Goal: Task Accomplishment & Management: Use online tool/utility

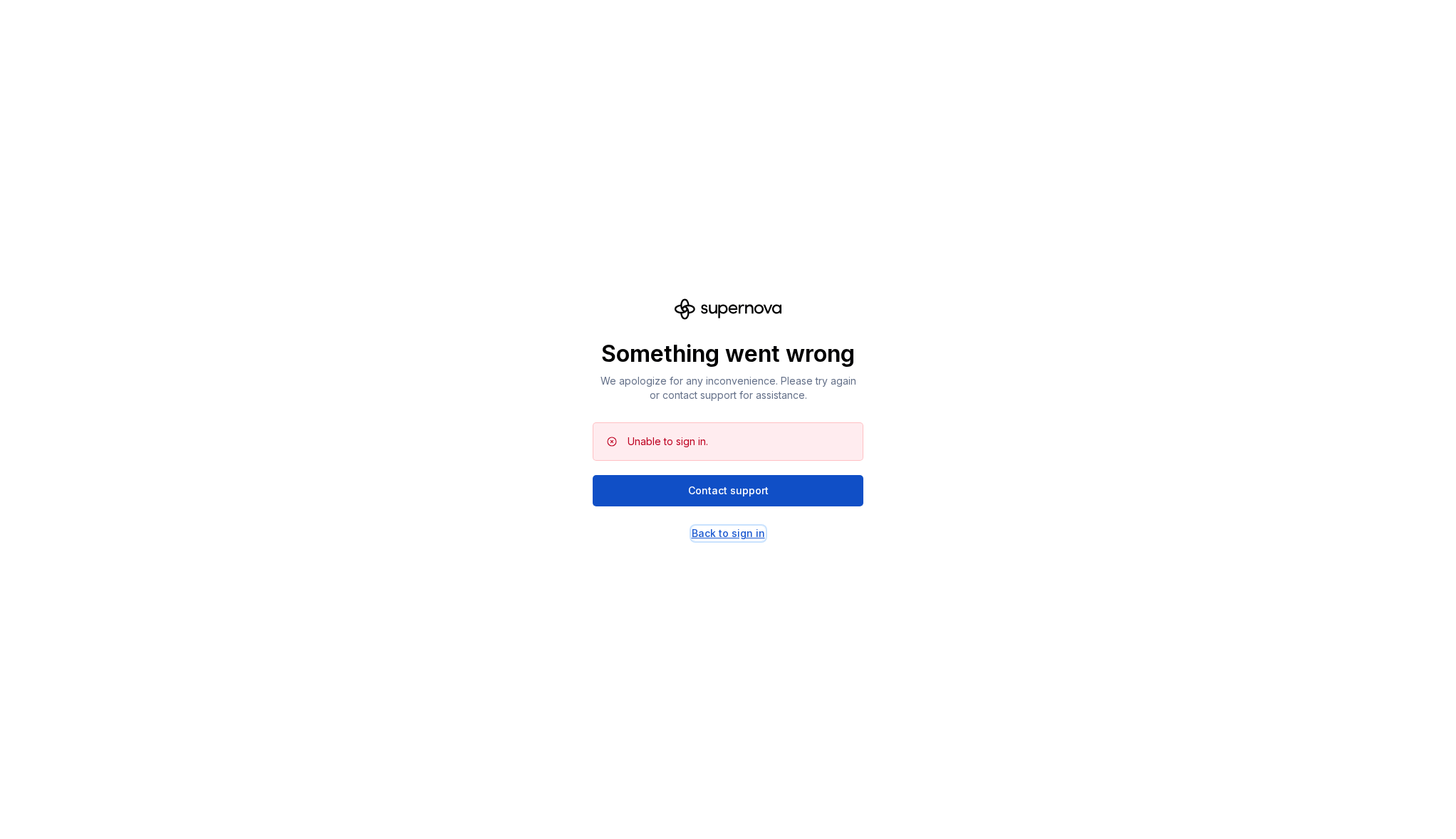
click at [739, 531] on div "Back to sign in" at bounding box center [728, 533] width 73 height 14
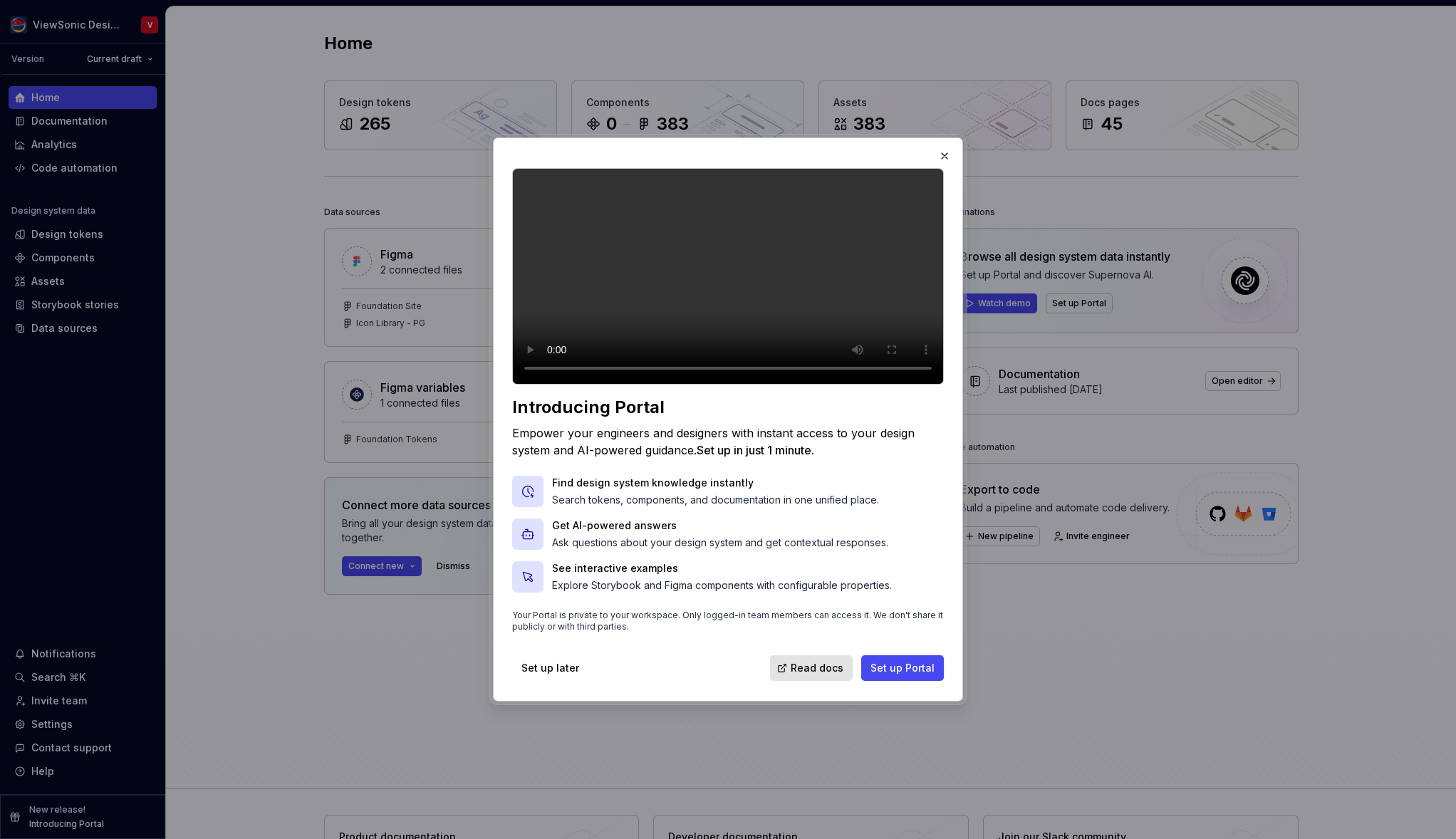
click at [635, 661] on div "Introducing Portal Empower your engineers and designers with instant access to …" at bounding box center [728, 425] width 434 height 517
click at [907, 675] on span "Set up Portal" at bounding box center [902, 667] width 64 height 14
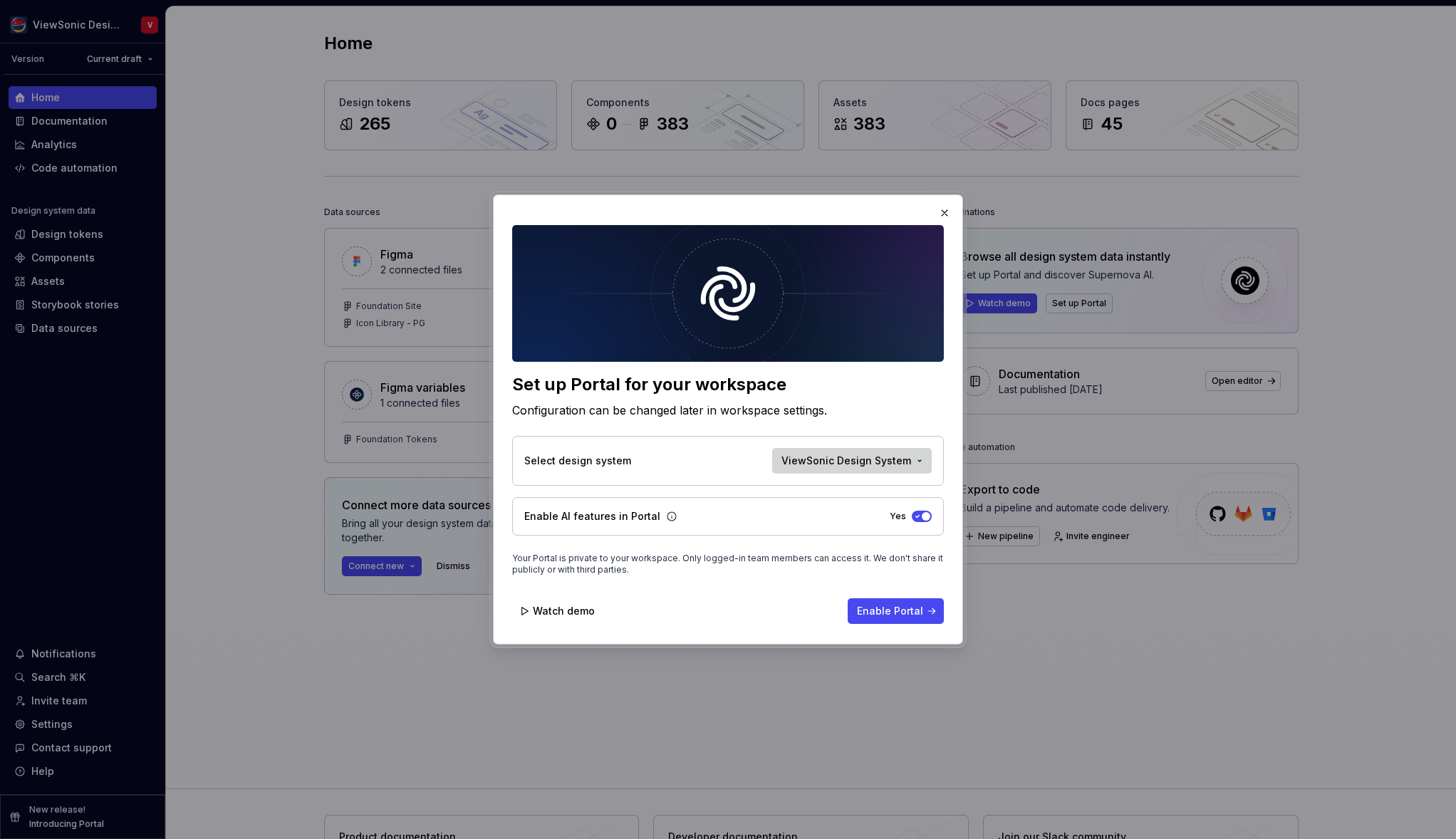
click at [905, 454] on span "ViewSonic Design System" at bounding box center [846, 460] width 129 height 14
click at [886, 387] on div "Set up Portal for your workspace Configuration can be changed later in workspac…" at bounding box center [728, 420] width 1456 height 839
click at [889, 609] on span "Enable Portal" at bounding box center [890, 610] width 67 height 14
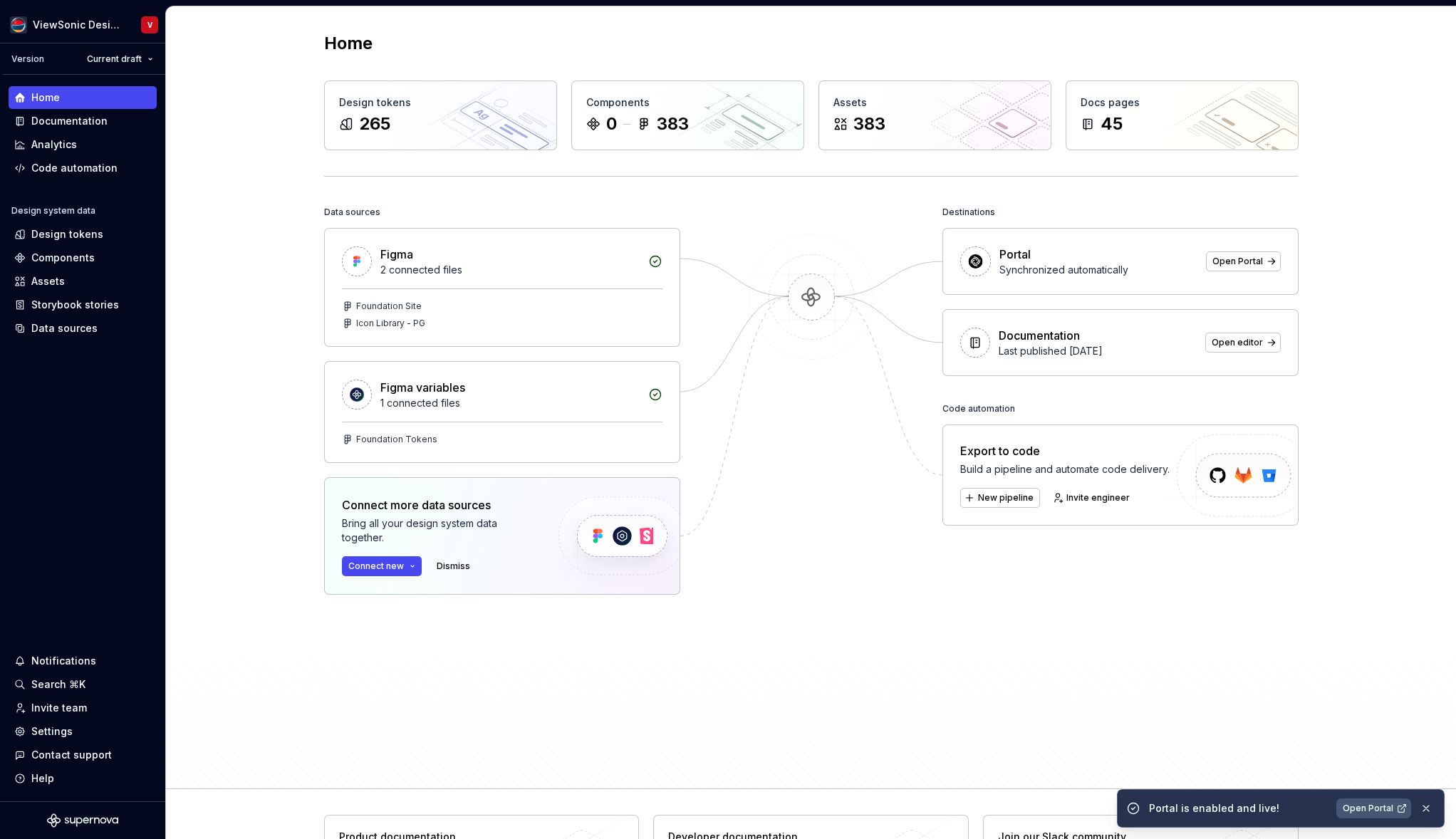
click at [1366, 806] on span "Open Portal" at bounding box center [1367, 808] width 50 height 12
